Goal: Register for event/course

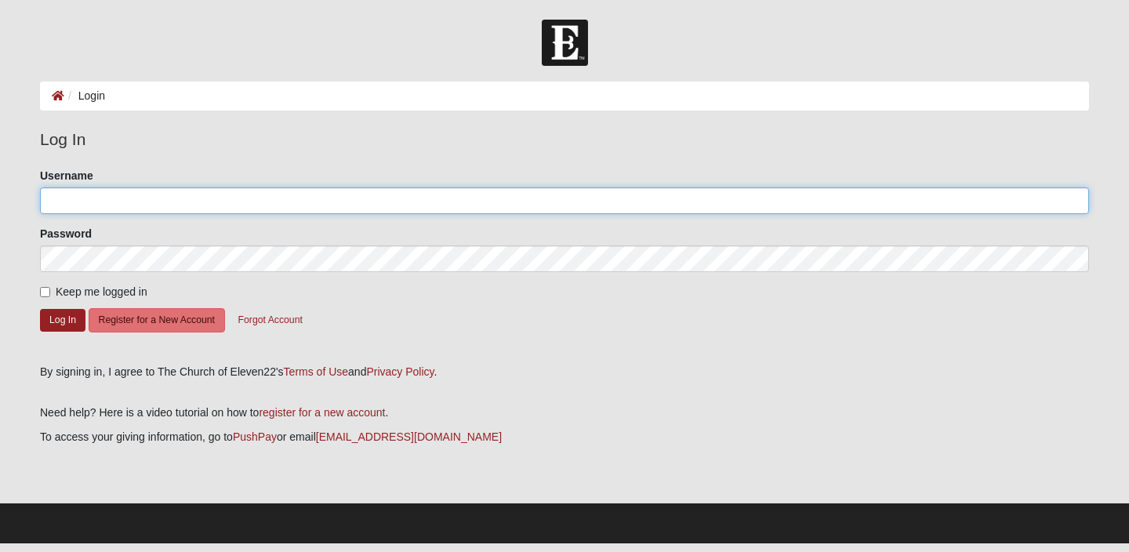
click at [205, 205] on input "Username" at bounding box center [564, 200] width 1049 height 27
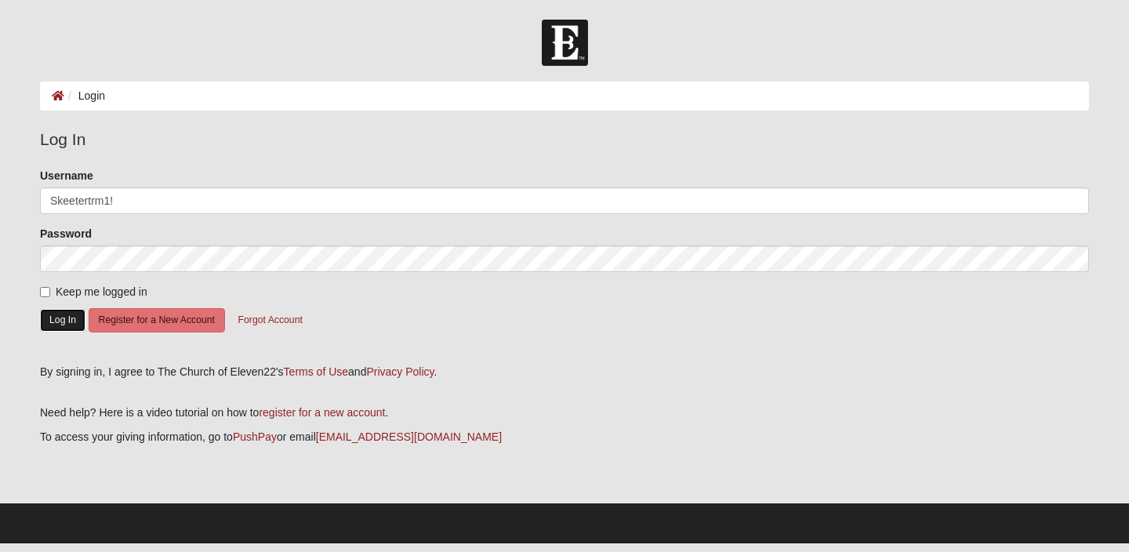
click at [72, 324] on button "Log In" at bounding box center [62, 320] width 45 height 23
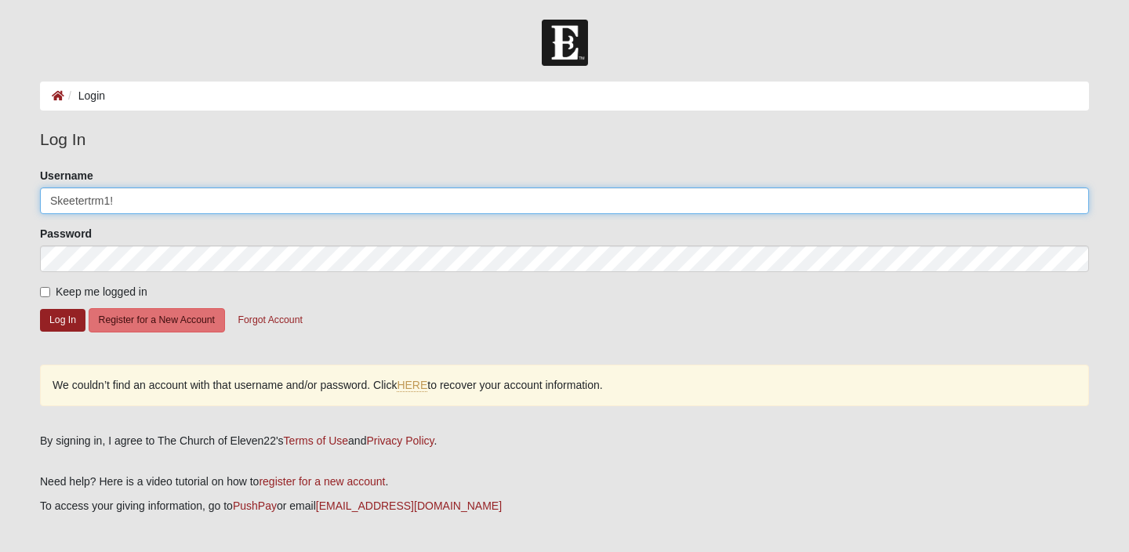
drag, startPoint x: 154, startPoint y: 202, endPoint x: 5, endPoint y: 198, distance: 148.2
click at [5, 198] on form "Log In Login Login Error Log In Please correct the following: Username Skeetert…" at bounding box center [564, 316] width 1129 height 593
type input "t.rivesmartin@gmail.com"
click at [40, 309] on button "Log In" at bounding box center [62, 320] width 45 height 23
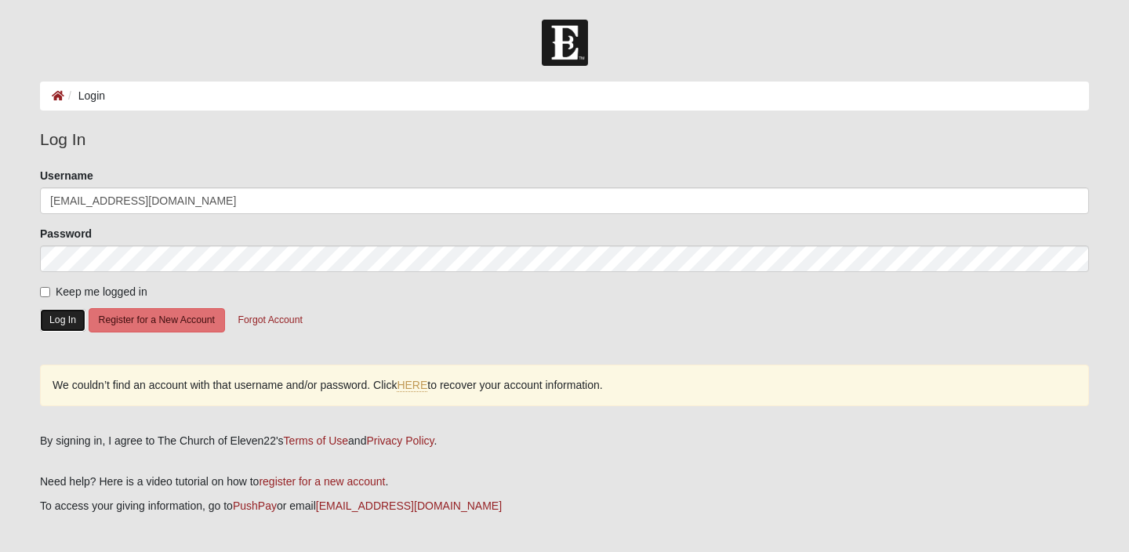
click at [74, 326] on button "Log In" at bounding box center [62, 320] width 45 height 23
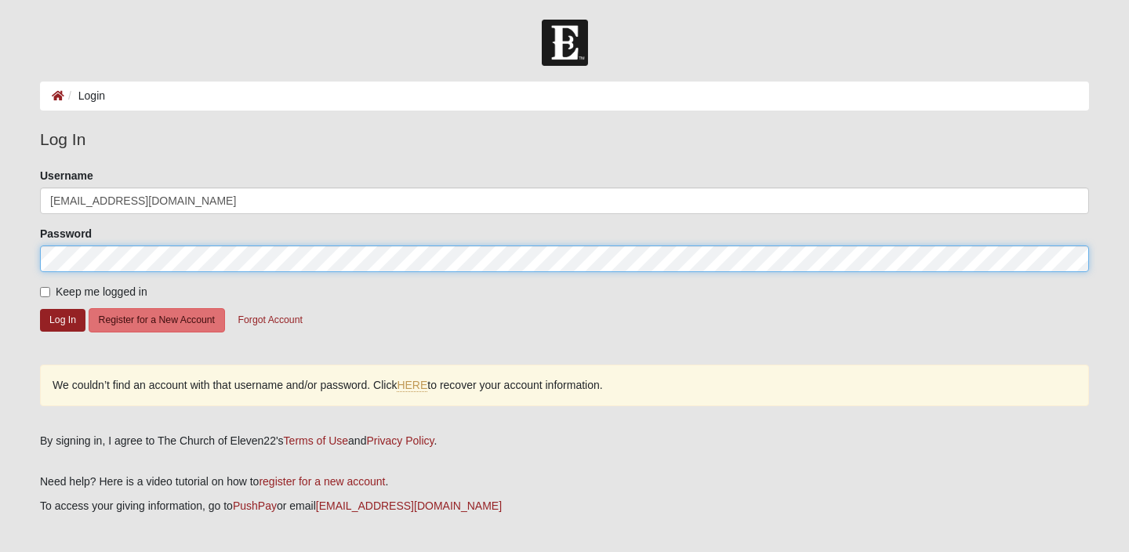
click at [23, 260] on form "Log In Login Login Error Log In Please correct the following: Username t.rivesm…" at bounding box center [564, 316] width 1129 height 593
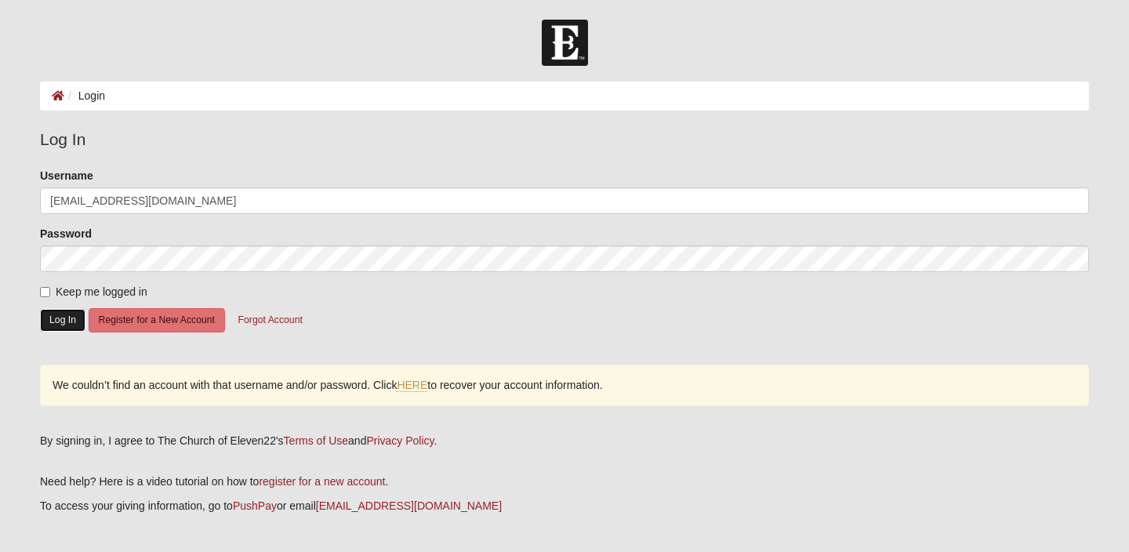
click at [76, 319] on button "Log In" at bounding box center [62, 320] width 45 height 23
click at [409, 383] on link "HERE" at bounding box center [412, 385] width 31 height 13
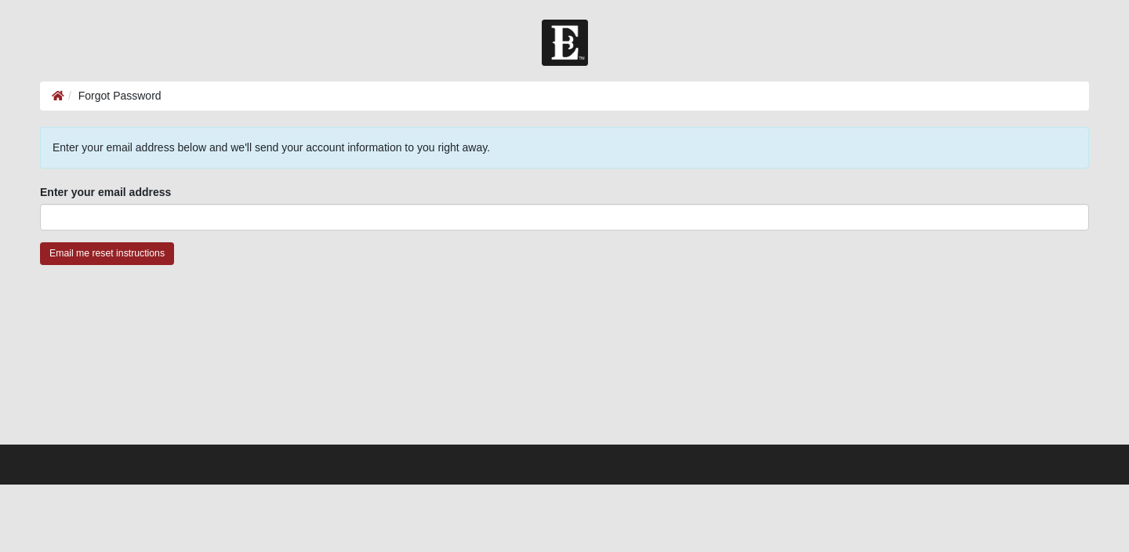
click at [203, 231] on fieldset "Enter your email address Enter your email address is required." at bounding box center [564, 213] width 1049 height 58
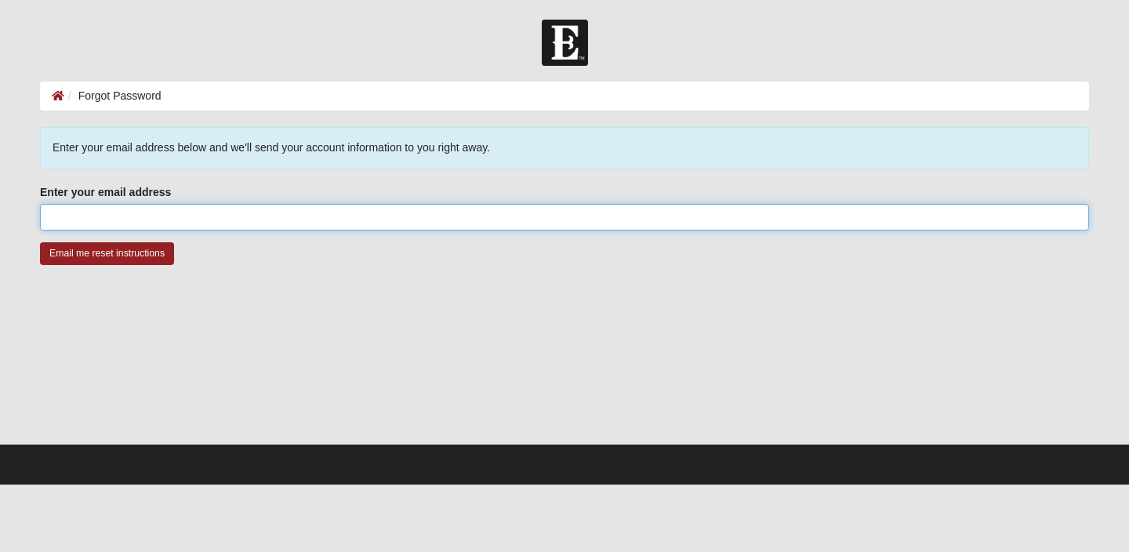
click at [203, 228] on input "Enter your email address" at bounding box center [564, 217] width 1049 height 27
type input "[EMAIL_ADDRESS][DOMAIN_NAME]"
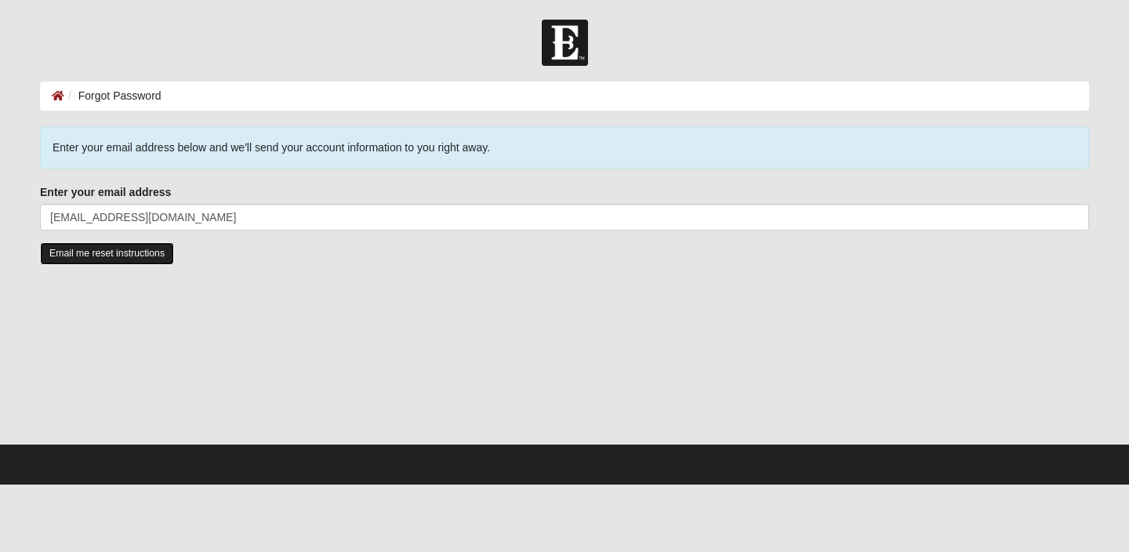
click at [136, 252] on input "Email me reset instructions" at bounding box center [107, 253] width 134 height 23
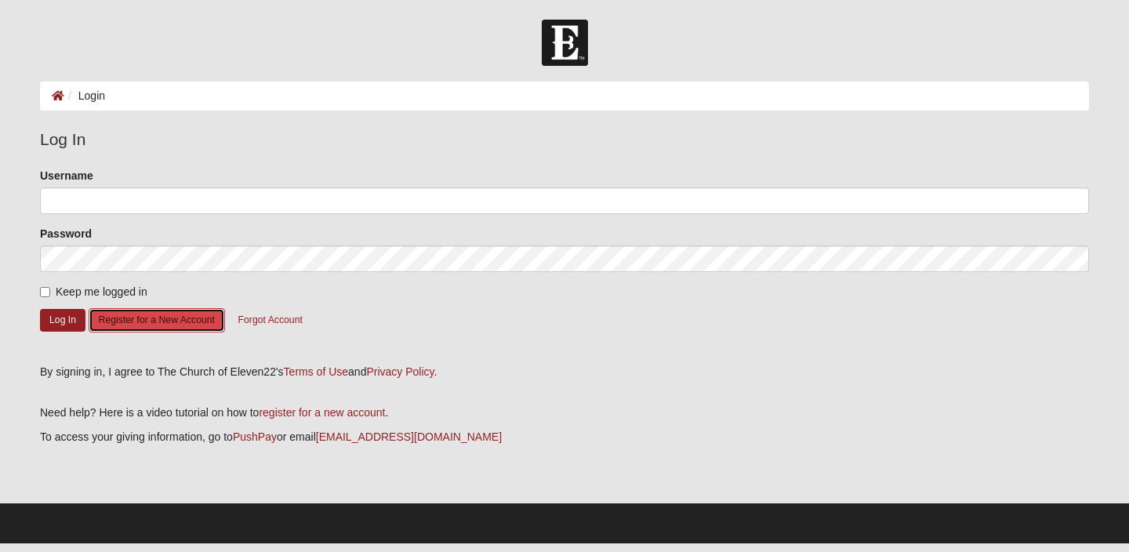
click at [132, 324] on button "Register for a New Account" at bounding box center [157, 320] width 136 height 24
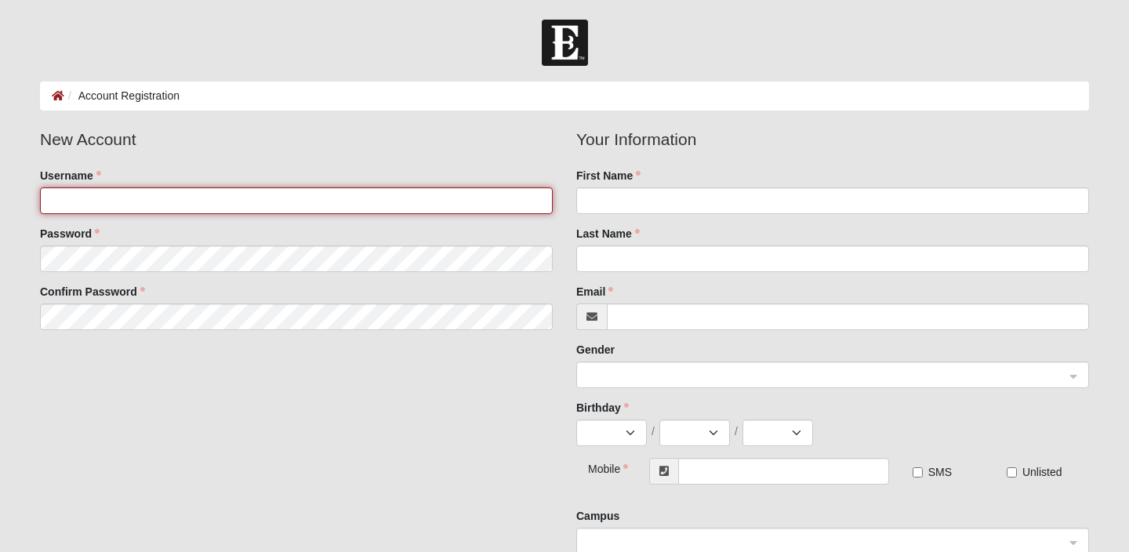
click at [114, 191] on input "Username" at bounding box center [296, 200] width 513 height 27
type input "RivesMartin"
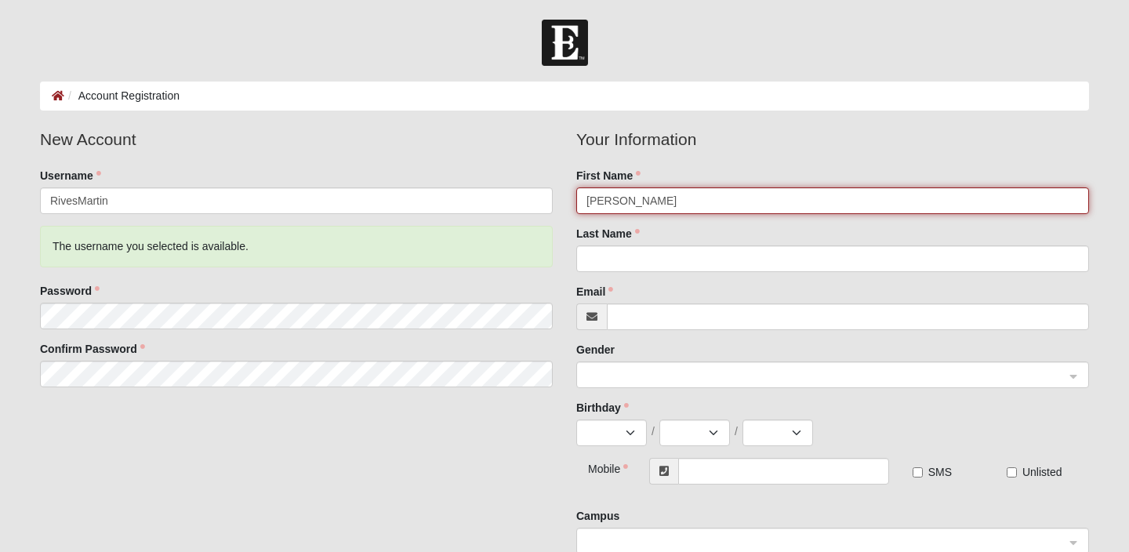
type input "Thomas"
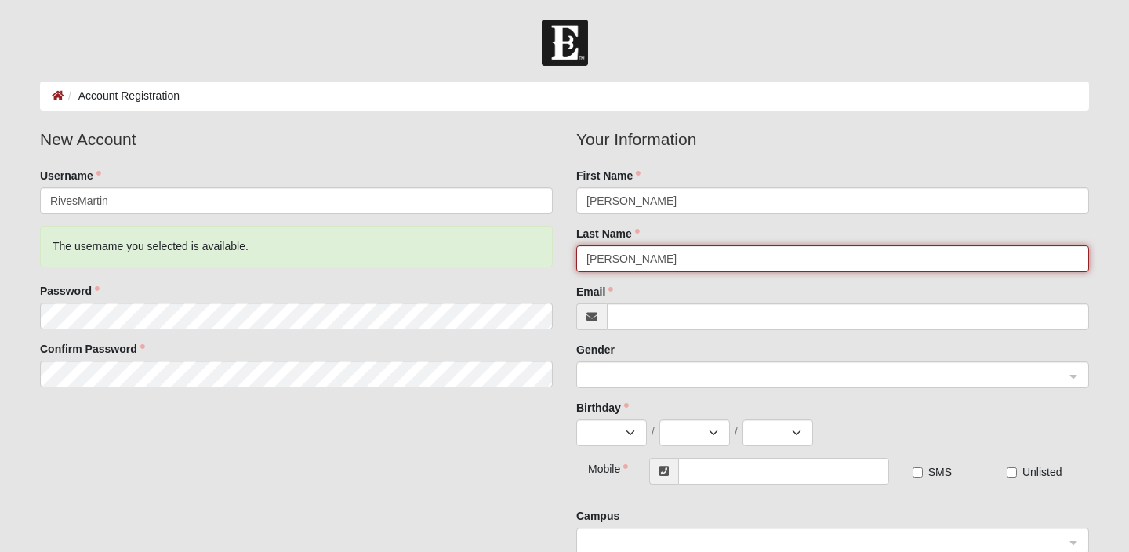
type input "Martin"
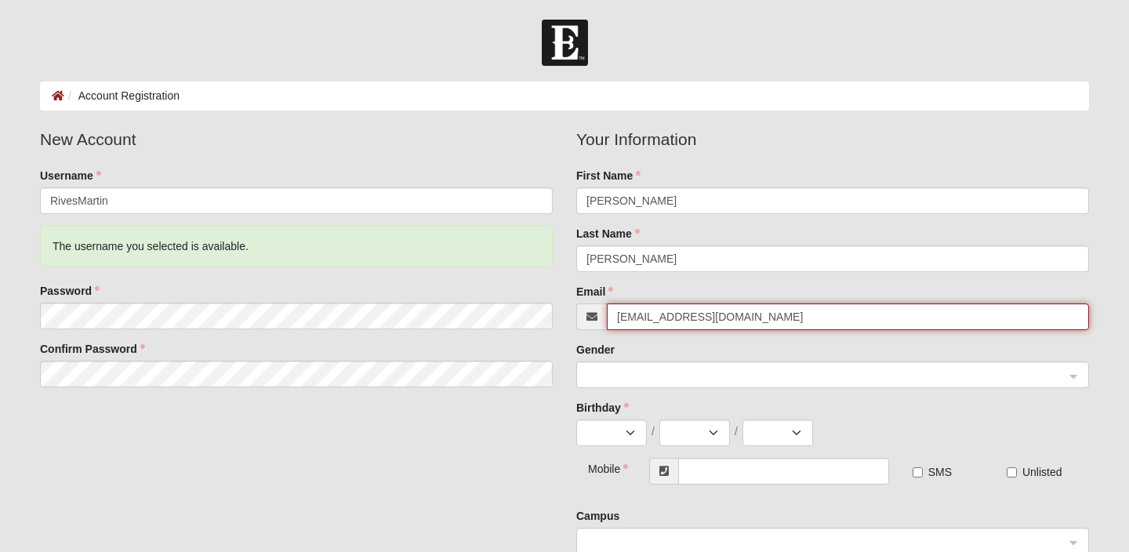
type input "[EMAIL_ADDRESS][DOMAIN_NAME]"
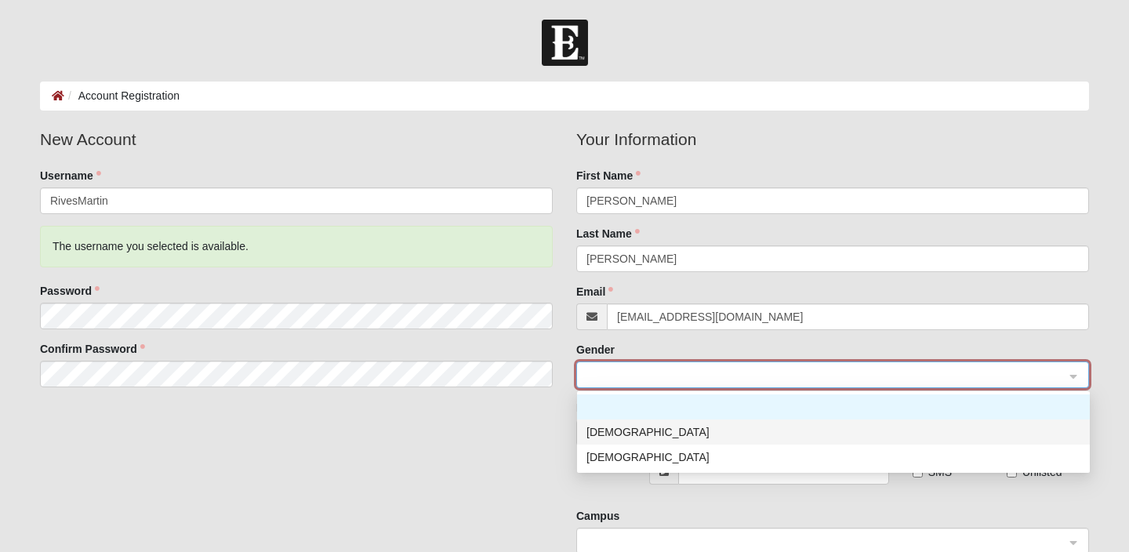
click at [605, 439] on div "Male" at bounding box center [833, 431] width 494 height 17
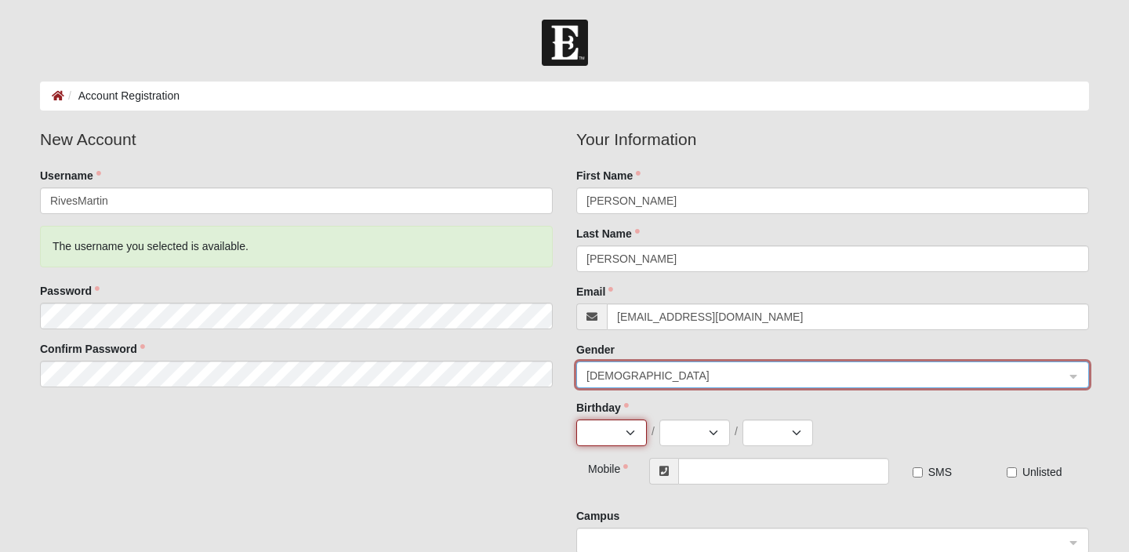
click at [611, 435] on select "Jan Feb Mar Apr May Jun Jul Aug Sep Oct Nov Dec" at bounding box center [611, 432] width 71 height 27
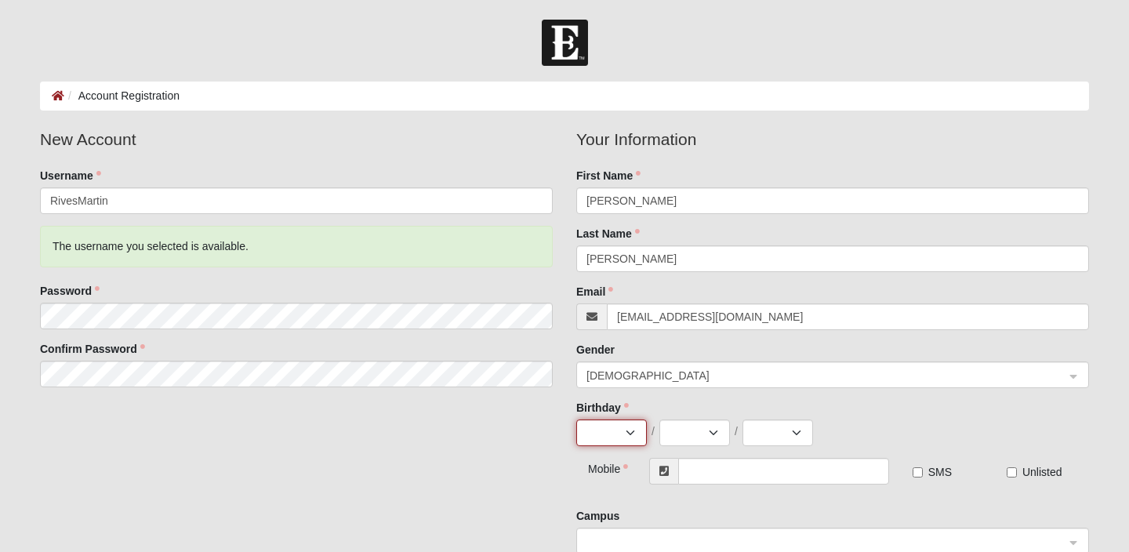
select select "2"
click at [699, 434] on select "1 2 3 4 5 6 7 8 9 10 11 12 13 14 15 16 17 18 19 20 21 22 23 24 25 26 27 28 29 3…" at bounding box center [694, 432] width 71 height 27
select select "3"
click at [776, 428] on select "2025 2024 2023 2022 2021 2020 2019 2018 2017 2016 2015 2014 2013 2012 2011 2010…" at bounding box center [777, 432] width 71 height 27
select select "2003"
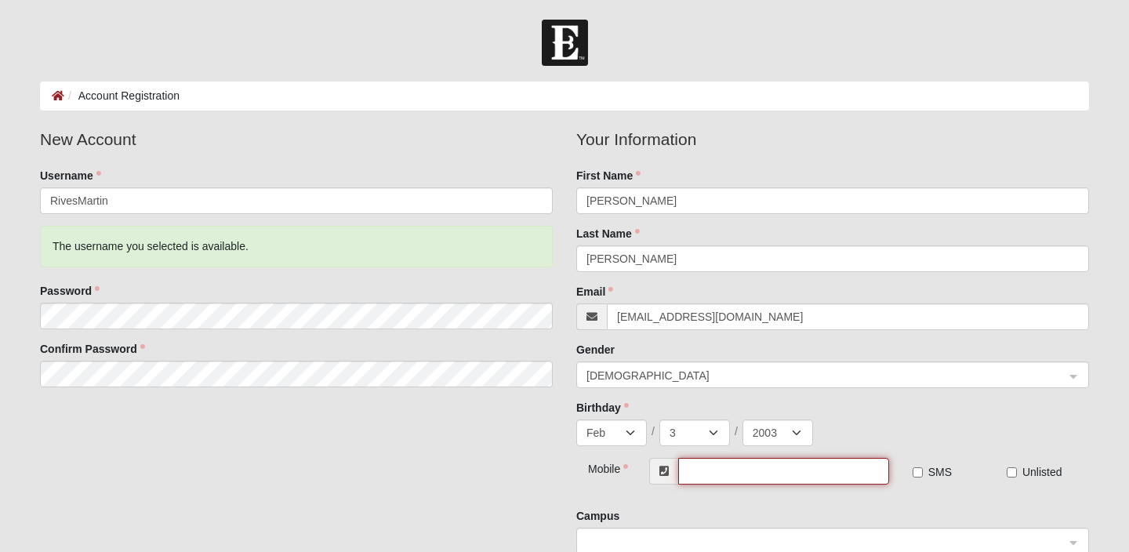
click at [749, 473] on input "text" at bounding box center [783, 471] width 211 height 27
type input "(904) 778-6603"
click at [920, 474] on input "SMS" at bounding box center [918, 472] width 10 height 10
checkbox input "true"
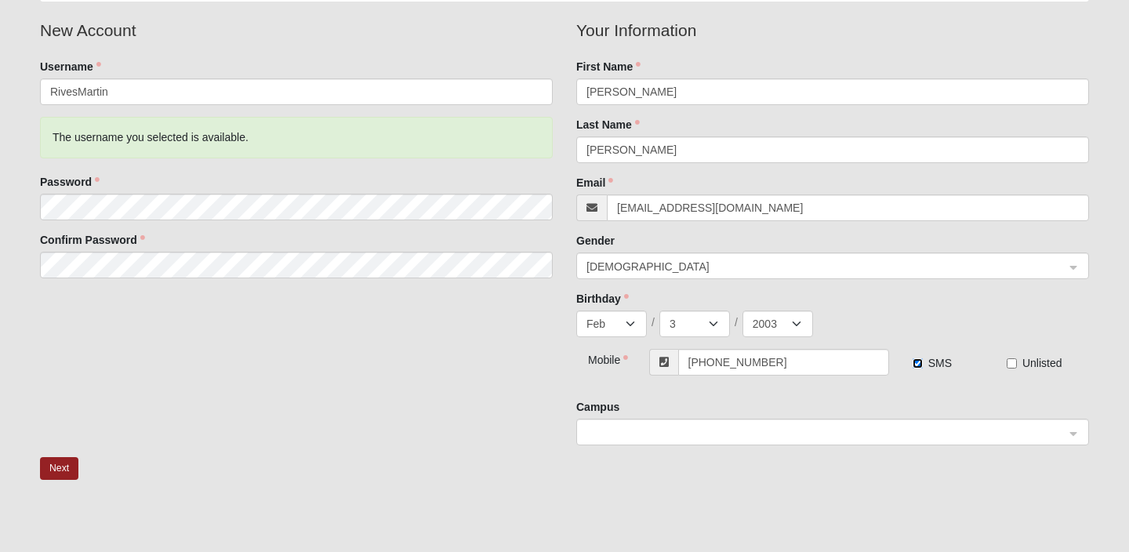
scroll to position [136, 0]
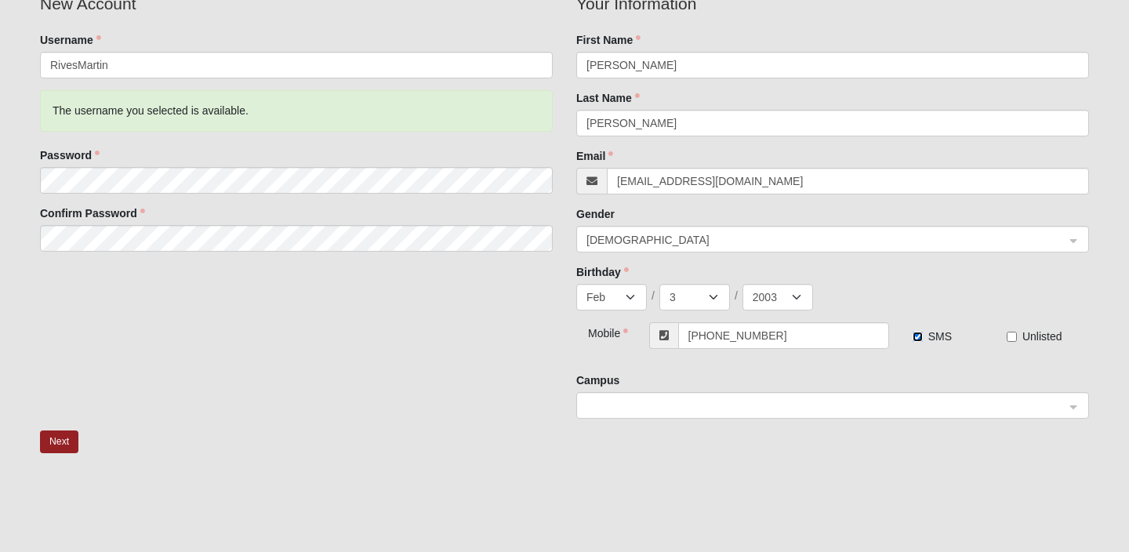
click at [833, 398] on span at bounding box center [825, 405] width 478 height 17
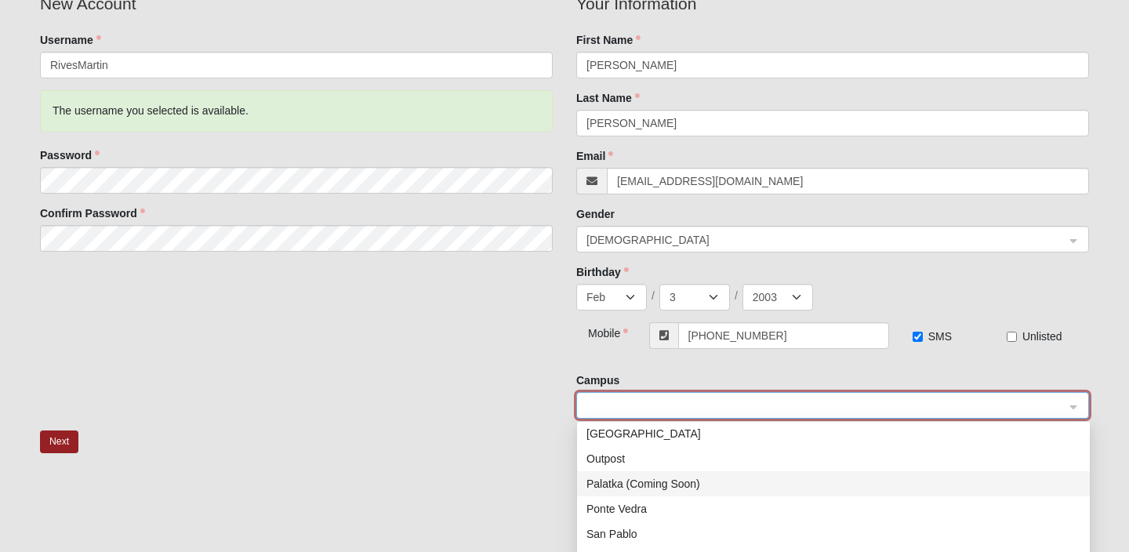
scroll to position [201, 0]
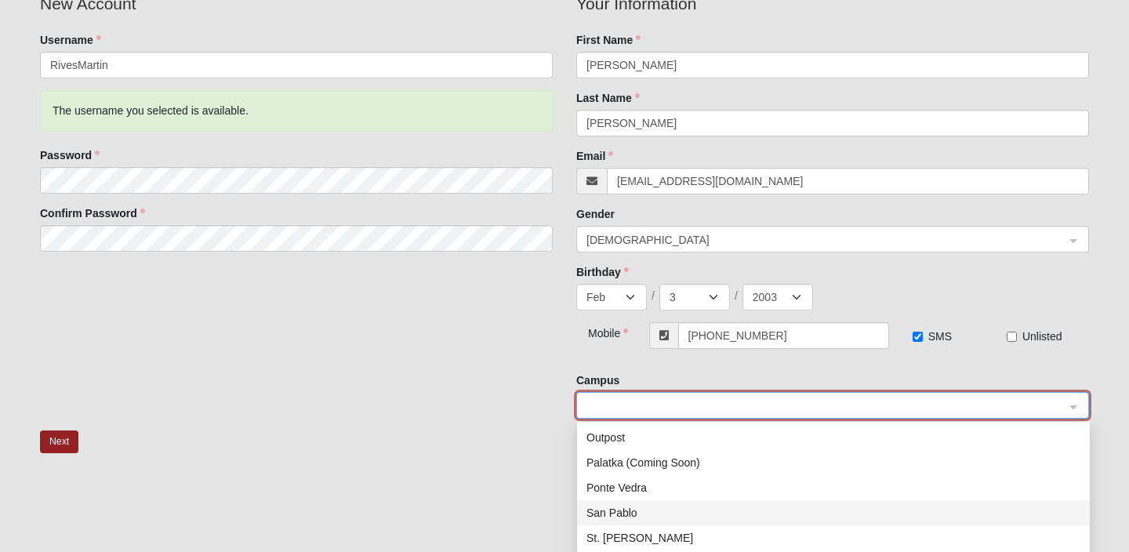
drag, startPoint x: 640, startPoint y: 492, endPoint x: 630, endPoint y: 510, distance: 20.7
click at [630, 510] on div "Arlington Baymeadows Eleven22 Online Fleming Island Jesup Mandarin North Jax Or…" at bounding box center [833, 424] width 513 height 401
click at [630, 510] on div "San Pablo" at bounding box center [833, 512] width 494 height 17
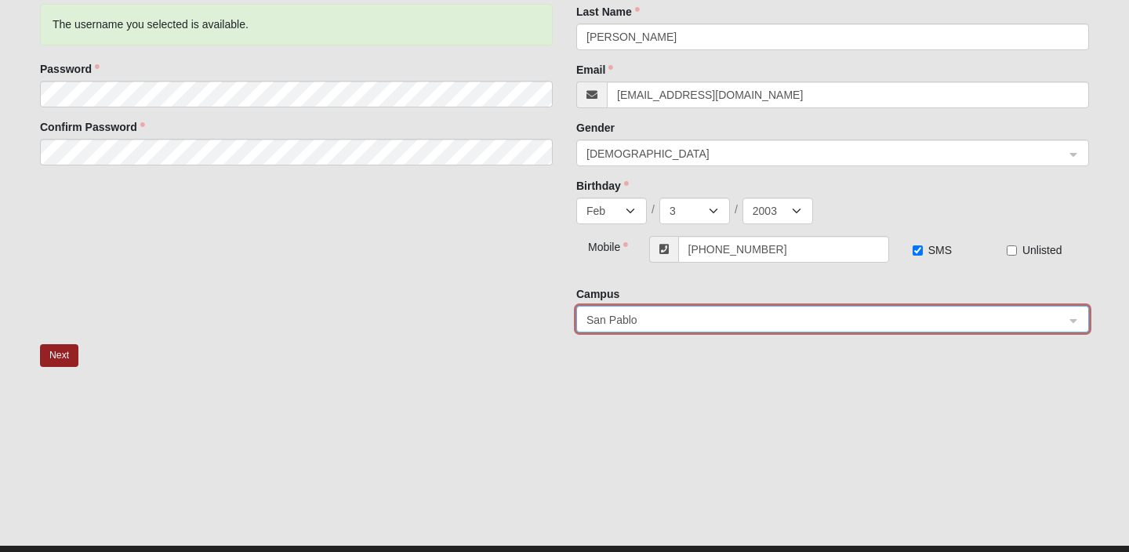
scroll to position [256, 0]
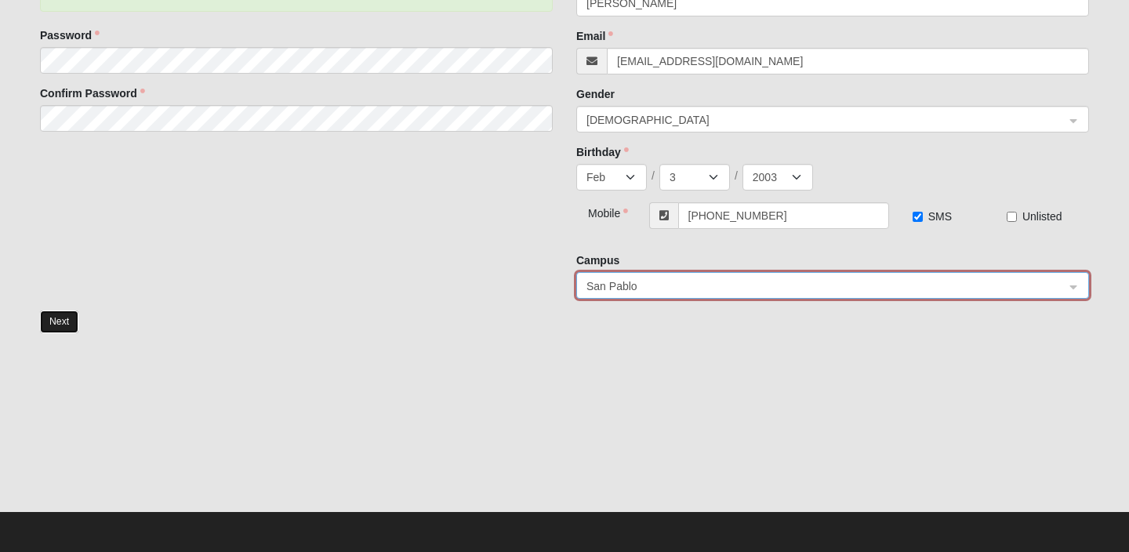
click at [55, 325] on button "Next" at bounding box center [59, 321] width 38 height 23
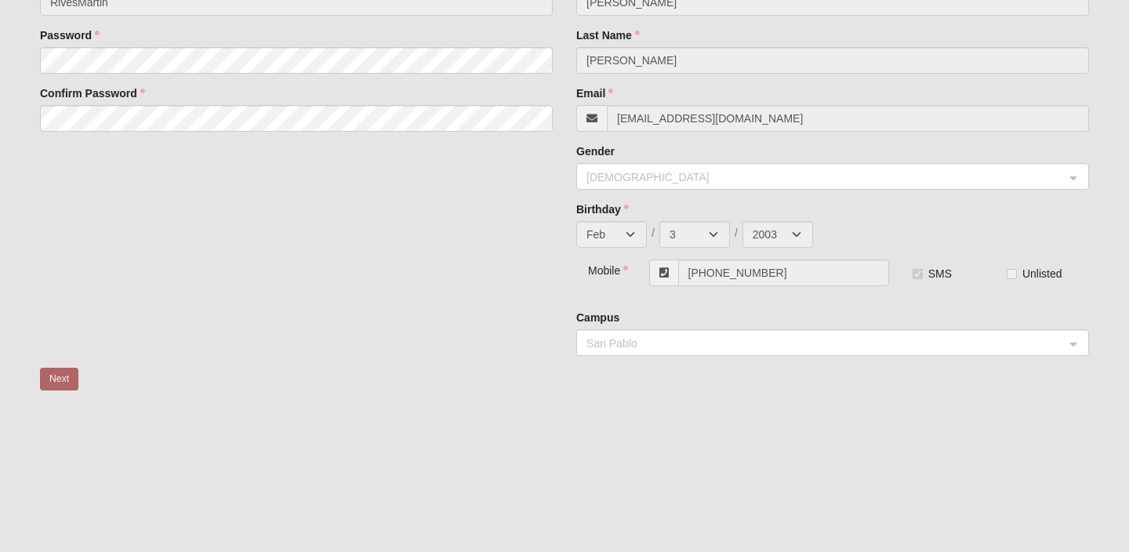
scroll to position [0, 0]
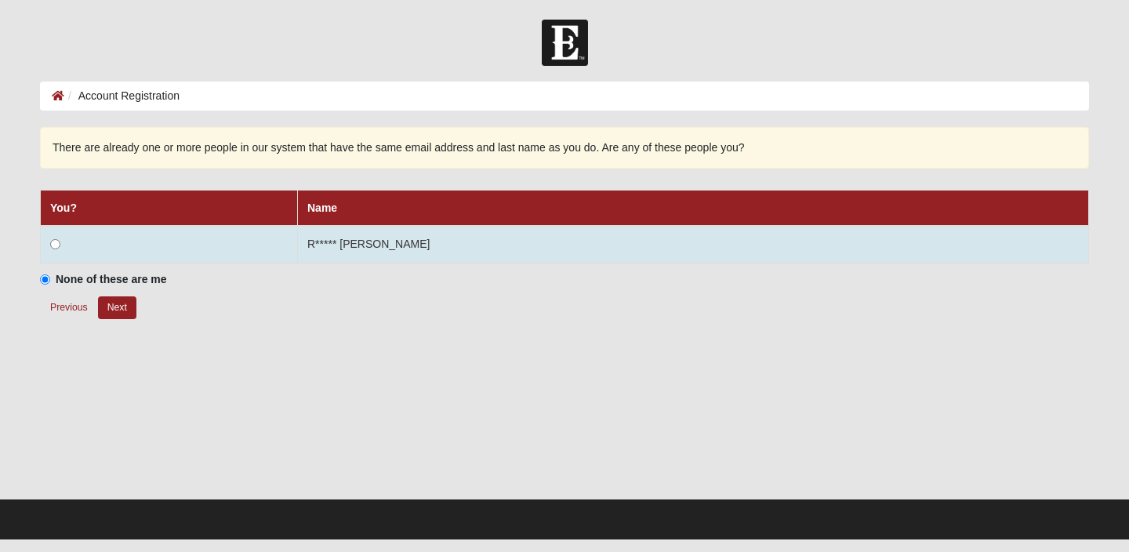
click at [95, 239] on td at bounding box center [169, 245] width 257 height 38
click at [51, 245] on input "radio" at bounding box center [55, 244] width 10 height 10
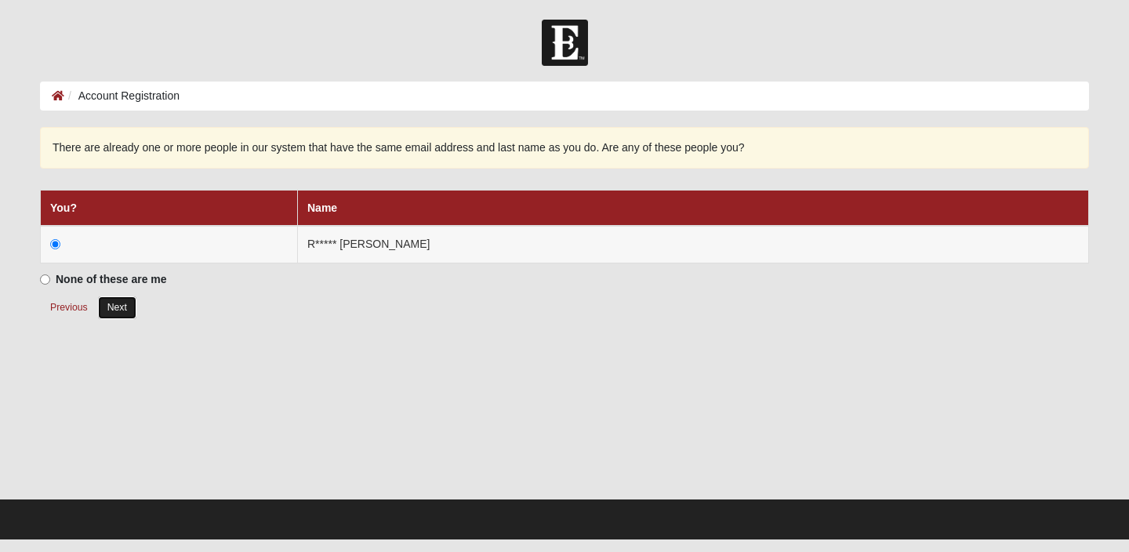
click at [125, 310] on button "Next" at bounding box center [117, 307] width 38 height 23
radio input "true"
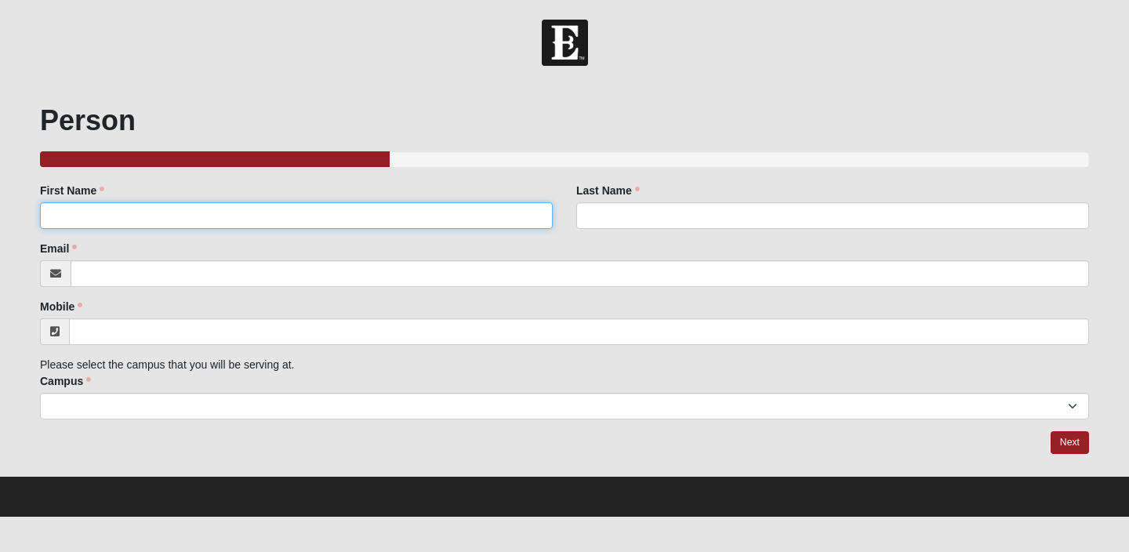
click at [231, 219] on input "First Name" at bounding box center [296, 215] width 513 height 27
type input "Thomas"
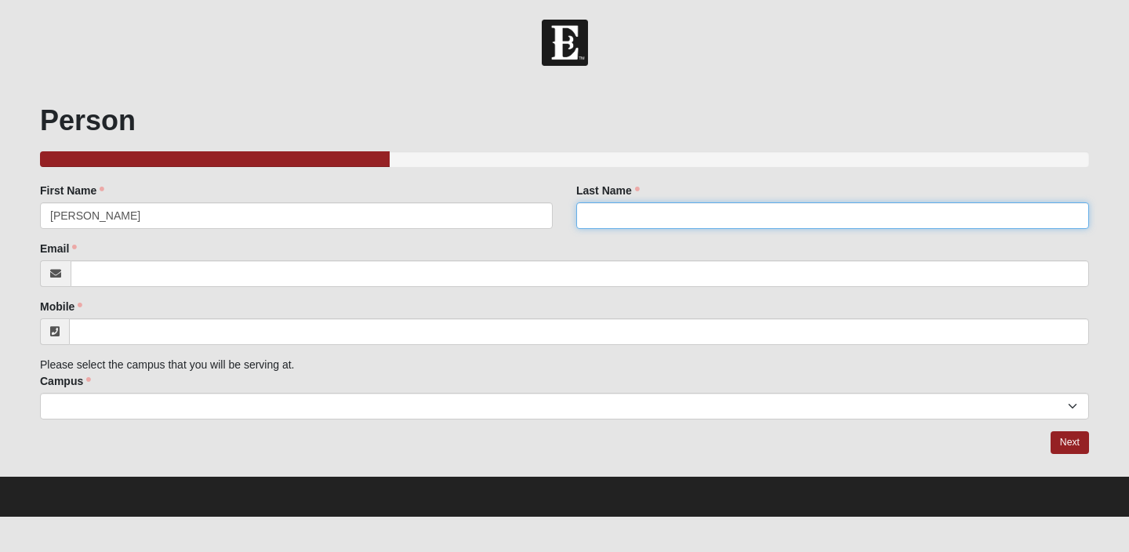
type input "Martin"
type input "[EMAIL_ADDRESS][DOMAIN_NAME]"
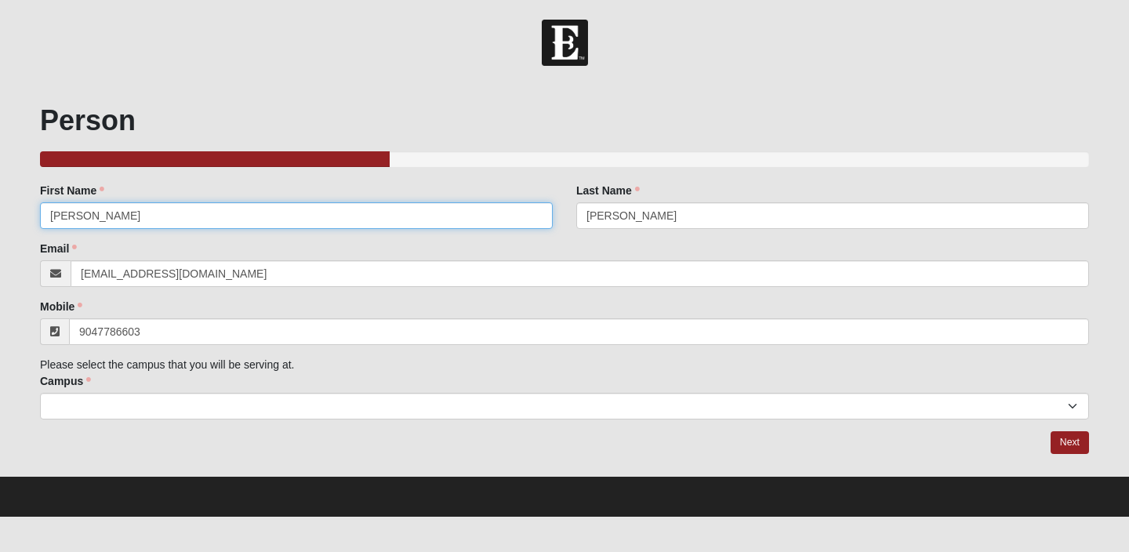
type input "(904) 778-6603"
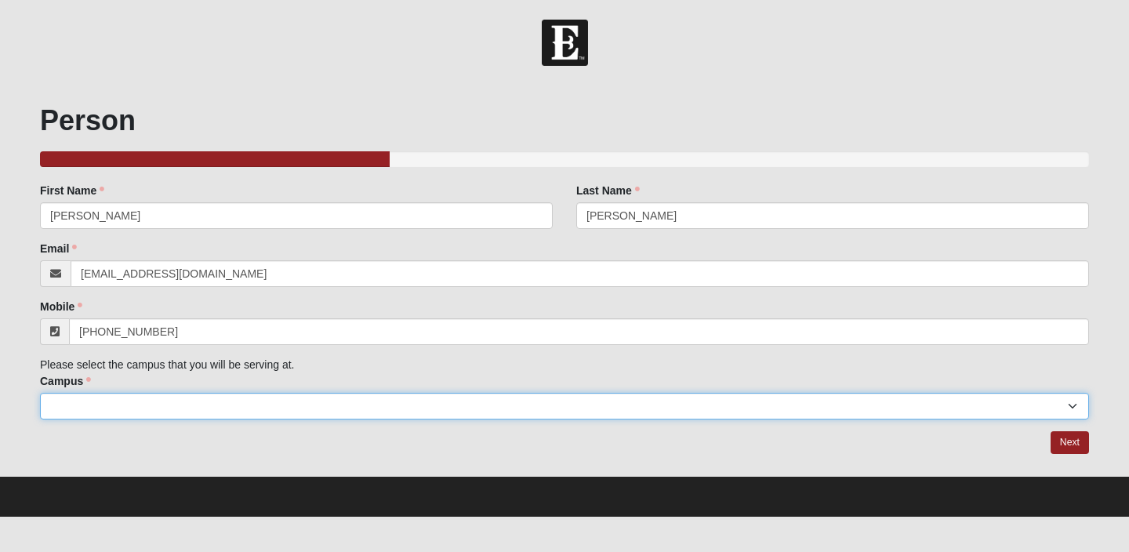
click at [169, 401] on select "Arlington Baymeadows Eleven22 Online Fleming Island Jesup Mandarin North Jax Or…" at bounding box center [564, 406] width 1049 height 27
select select "3"
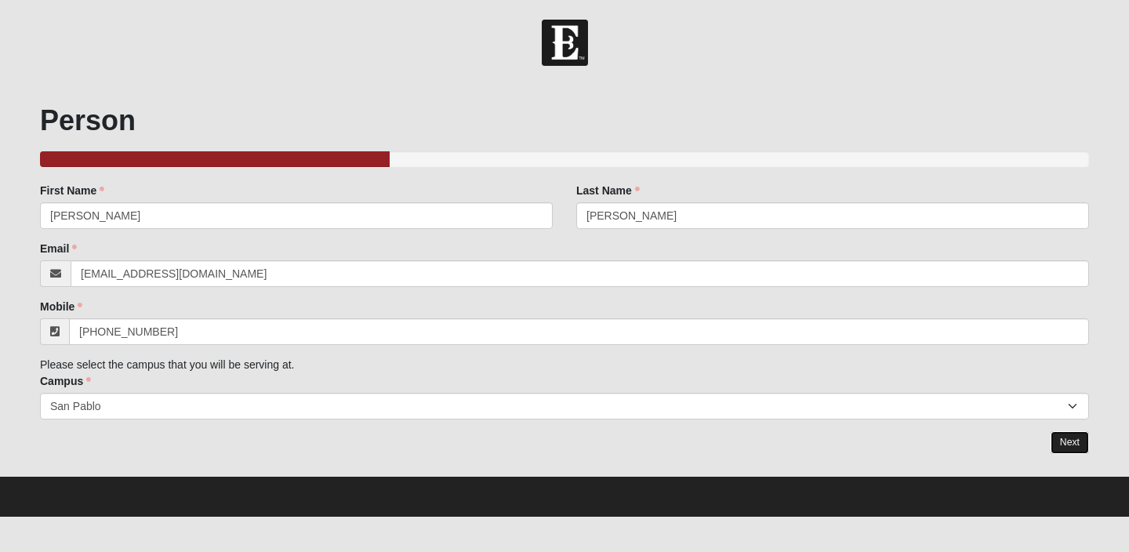
click at [1076, 441] on link "Next" at bounding box center [1070, 442] width 38 height 23
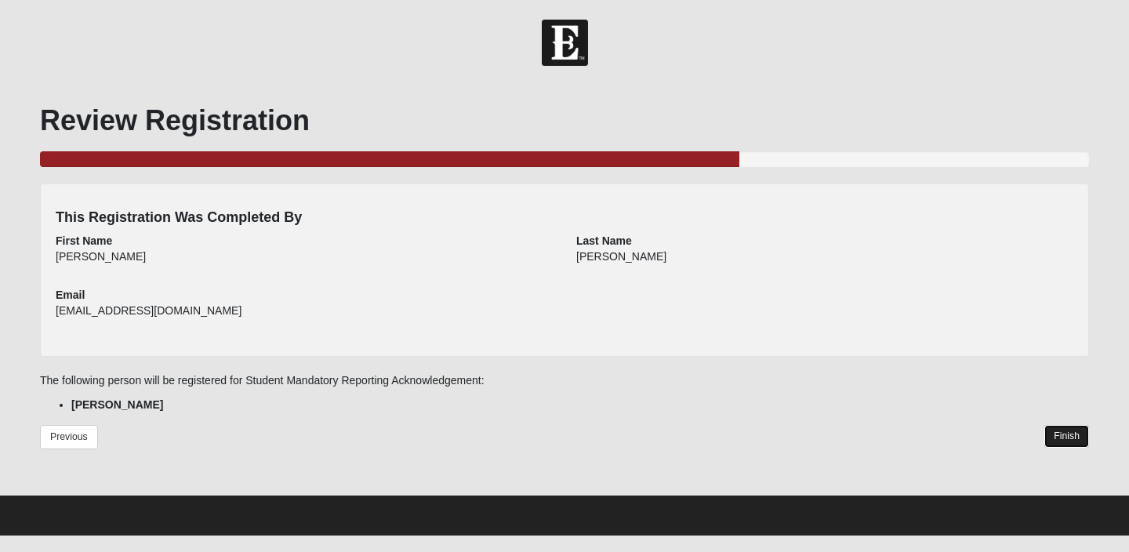
click at [1064, 440] on link "Finish" at bounding box center [1066, 436] width 45 height 23
